Goal: Information Seeking & Learning: Learn about a topic

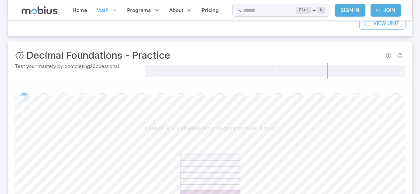
click at [44, 139] on div "4/10" at bounding box center [210, 186] width 391 height 102
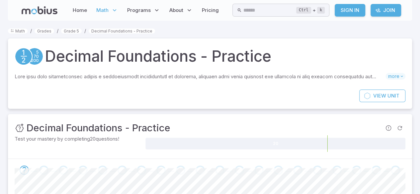
click at [203, 3] on link "Pricing" at bounding box center [210, 10] width 21 height 15
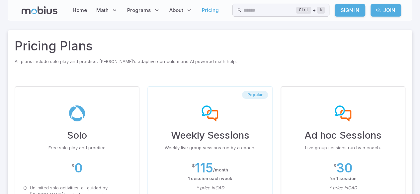
click at [188, 3] on p "About" at bounding box center [180, 10] width 27 height 15
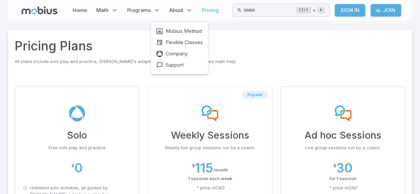
click at [195, 44] on span "Flexible Classes" at bounding box center [184, 42] width 37 height 7
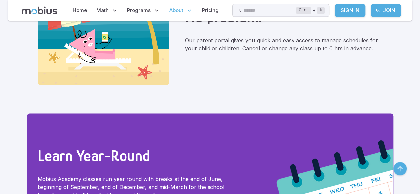
scroll to position [552, 0]
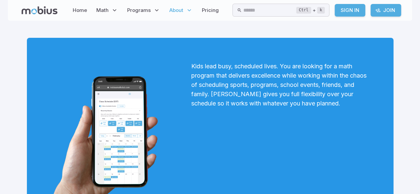
click at [105, 10] on span "Math" at bounding box center [102, 10] width 12 height 7
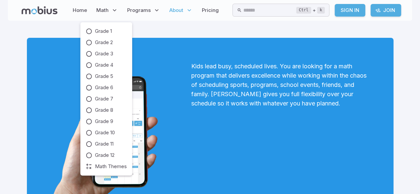
click at [90, 76] on icon at bounding box center [89, 76] width 7 height 7
